Goal: Task Accomplishment & Management: Manage account settings

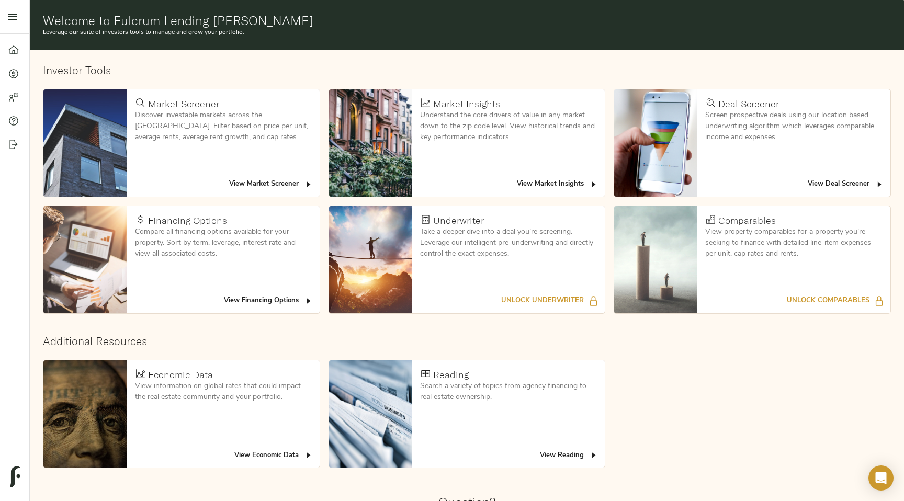
click at [848, 184] on span "View Deal Screener" at bounding box center [846, 184] width 76 height 12
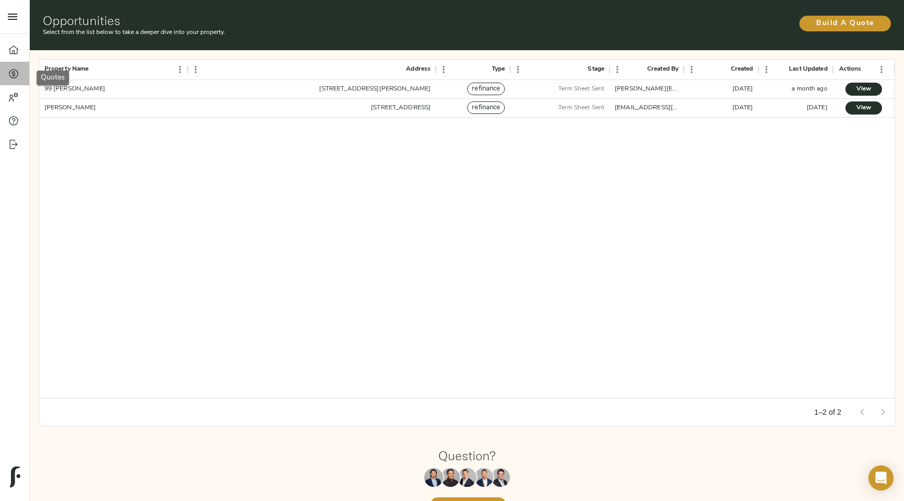
click at [15, 71] on icon at bounding box center [13, 74] width 10 height 10
click at [15, 51] on icon at bounding box center [14, 50] width 10 height 8
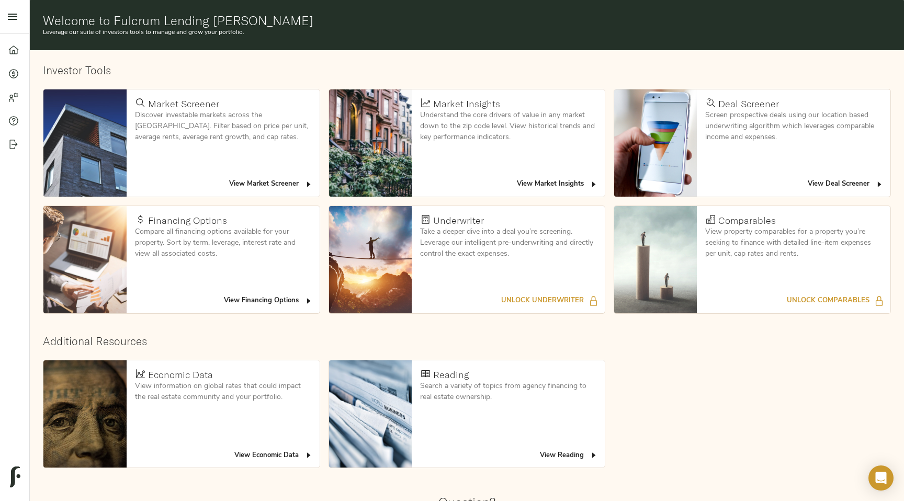
click at [12, 80] on link "Quotes" at bounding box center [14, 74] width 29 height 24
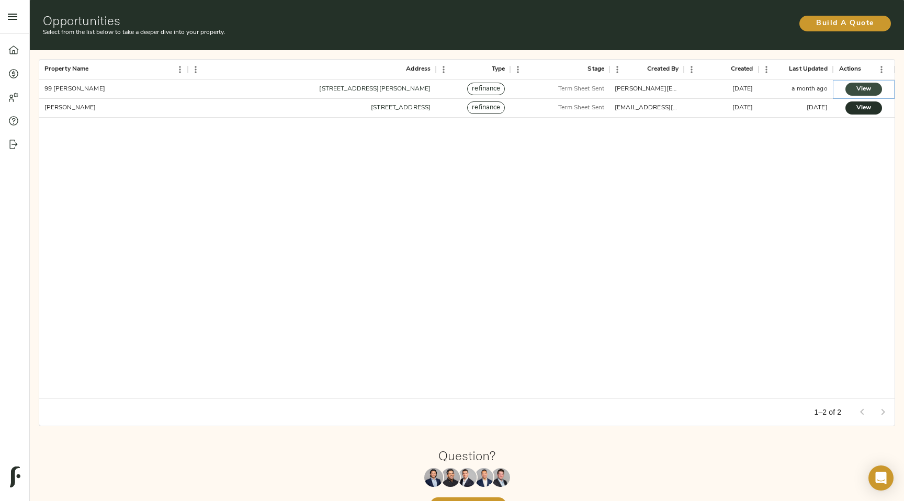
click at [861, 92] on span "View" at bounding box center [864, 89] width 16 height 11
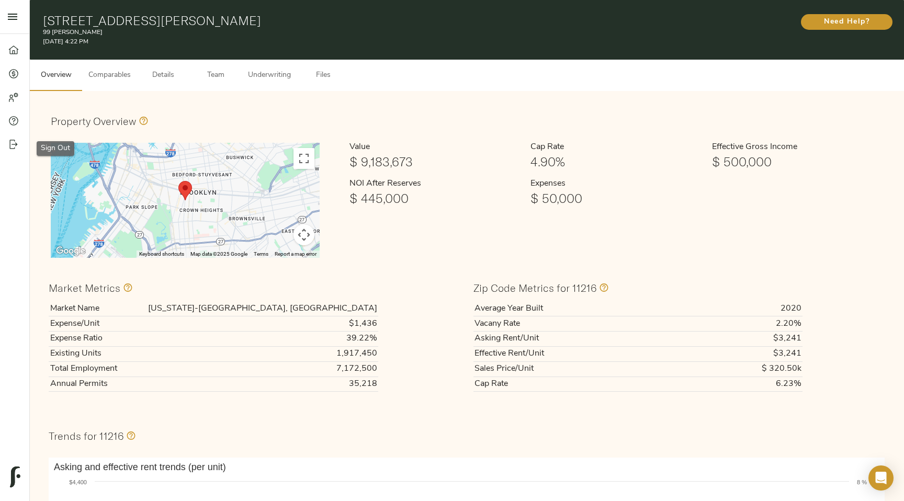
click at [12, 148] on icon at bounding box center [13, 144] width 10 height 10
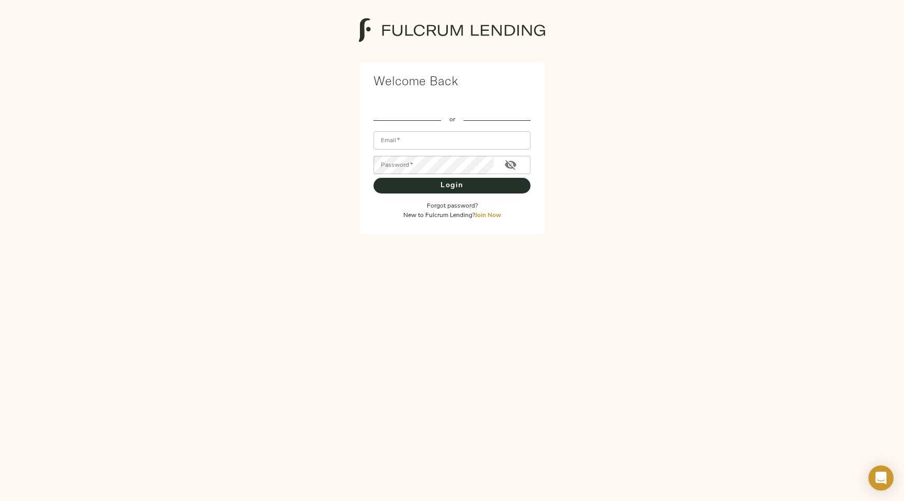
click at [411, 141] on input "Email   *" at bounding box center [452, 140] width 157 height 18
type input "ken+lender@fulcrumlabs.io"
